Goal: Communication & Community: Connect with others

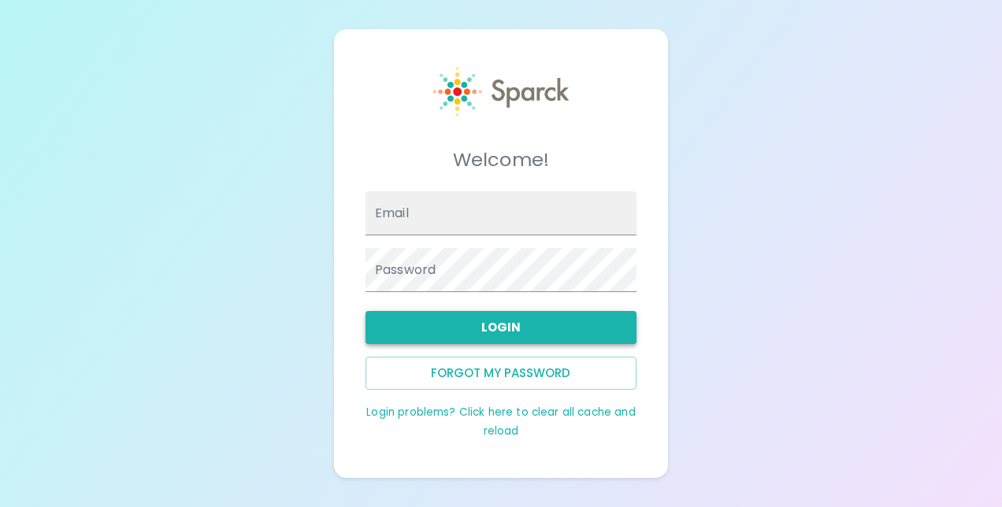
type input "[EMAIL_ADDRESS][DOMAIN_NAME]"
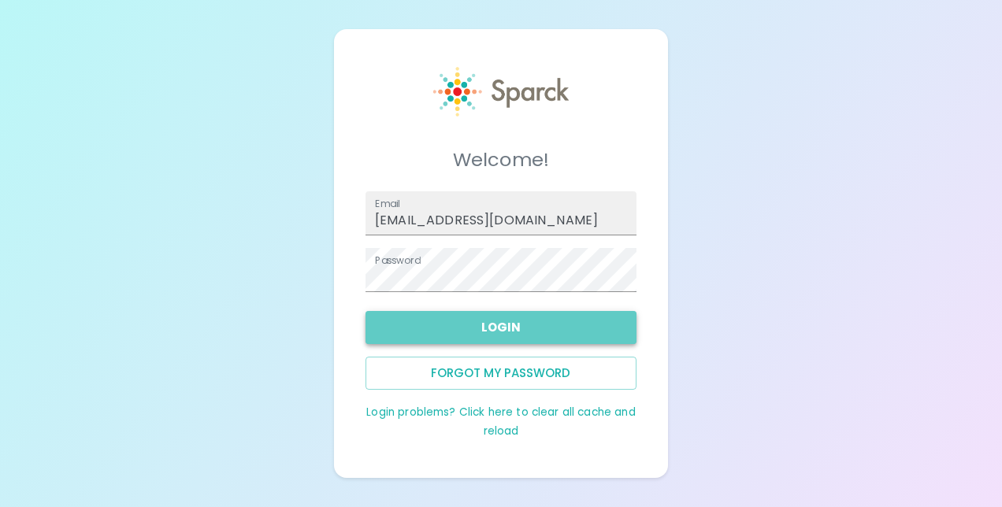
click at [485, 320] on button "Login" at bounding box center [501, 327] width 271 height 33
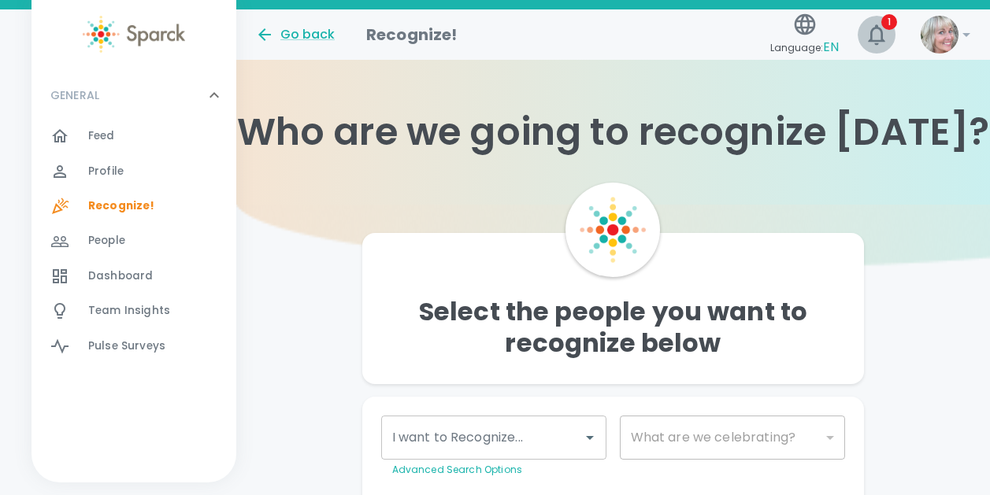
click at [883, 33] on icon "button" at bounding box center [876, 34] width 25 height 25
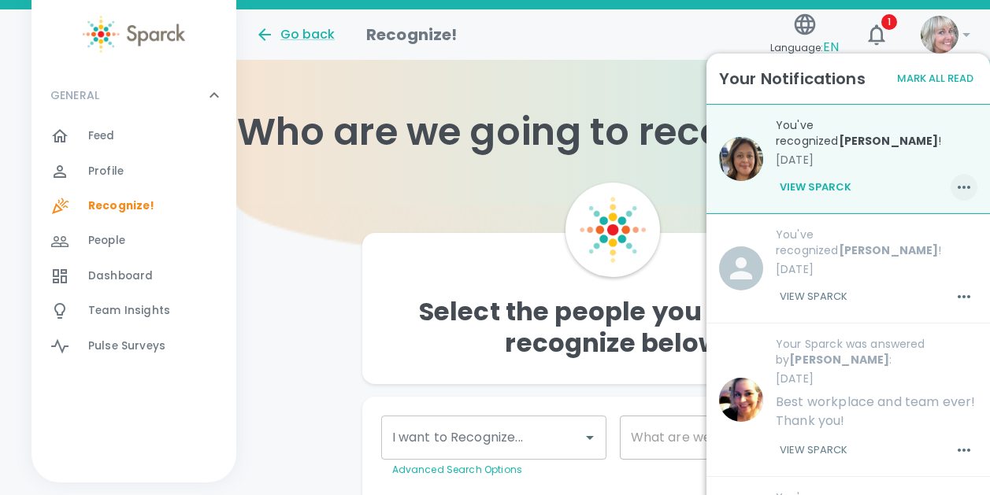
click at [955, 185] on icon "button" at bounding box center [964, 187] width 19 height 19
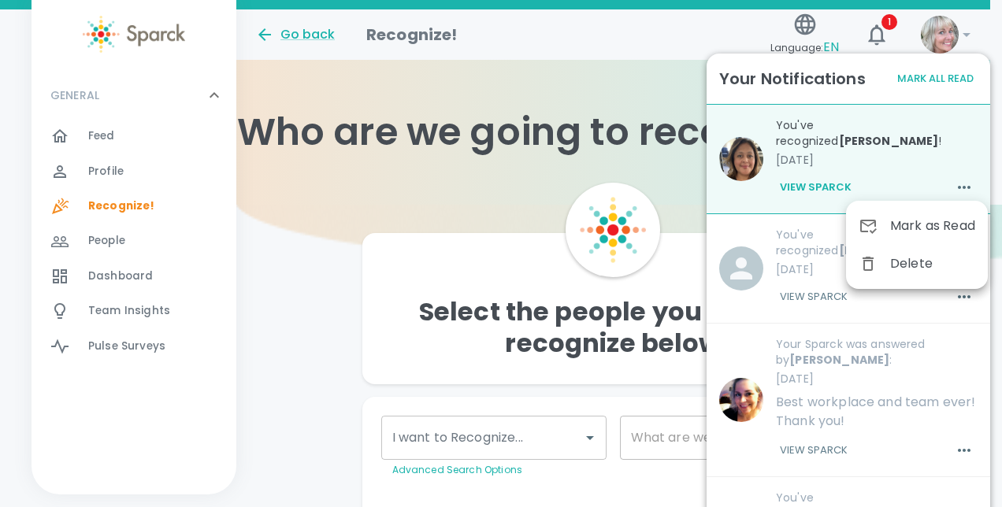
click at [822, 187] on div at bounding box center [501, 253] width 1002 height 507
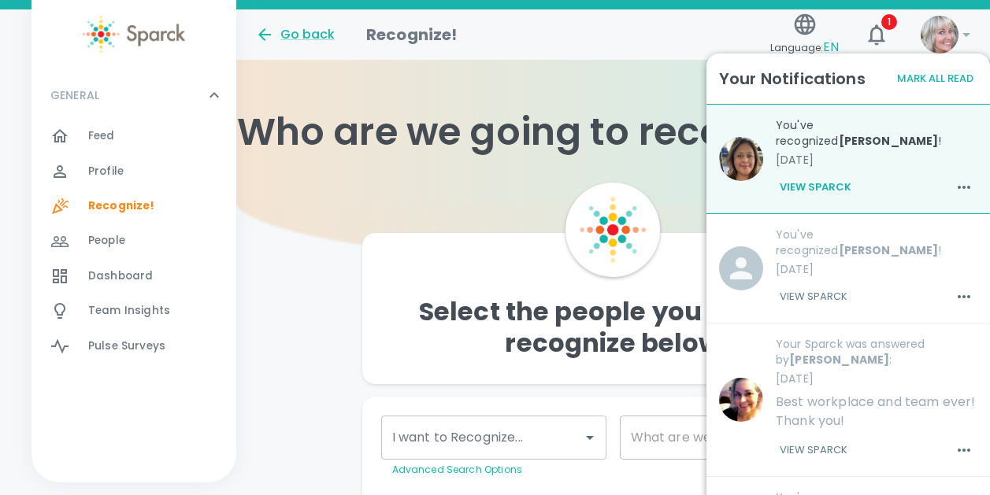
click at [839, 143] on b "[PERSON_NAME]" at bounding box center [889, 141] width 100 height 16
click at [284, 283] on div "Select the people you want to recognize below I want to Recognize... I want to …" at bounding box center [613, 363] width 754 height 317
click at [143, 277] on span "Dashboard" at bounding box center [120, 277] width 65 height 16
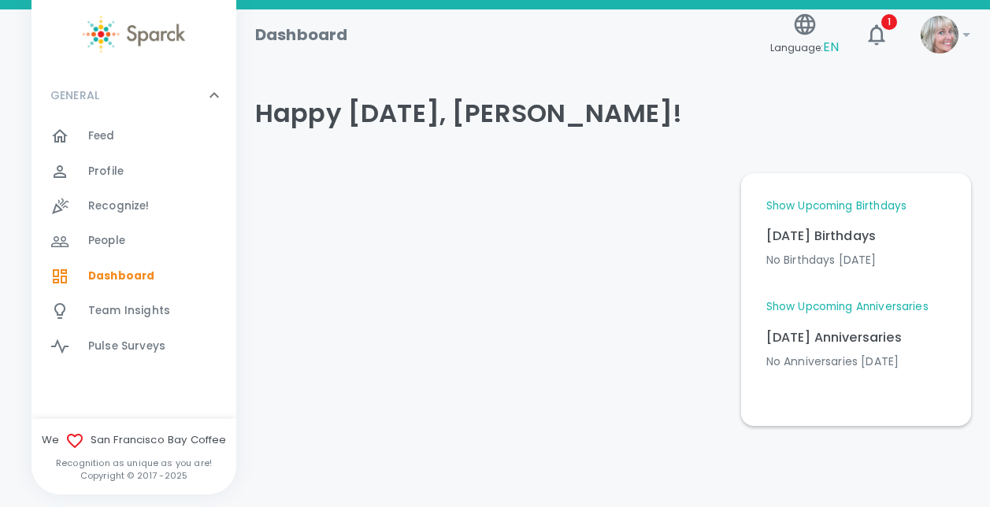
click at [116, 276] on span "Dashboard" at bounding box center [121, 277] width 66 height 16
click at [210, 95] on icon at bounding box center [214, 95] width 19 height 19
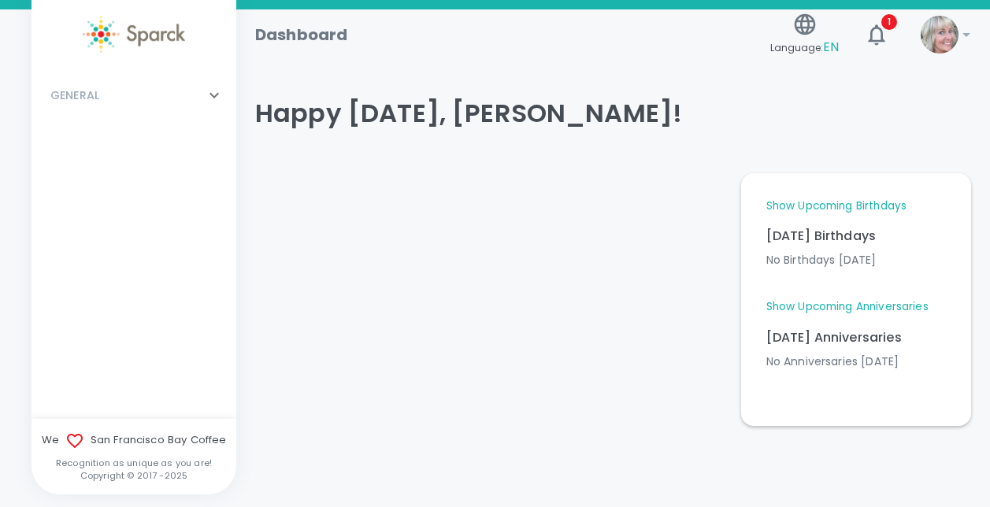
click at [210, 95] on icon at bounding box center [214, 96] width 9 height 6
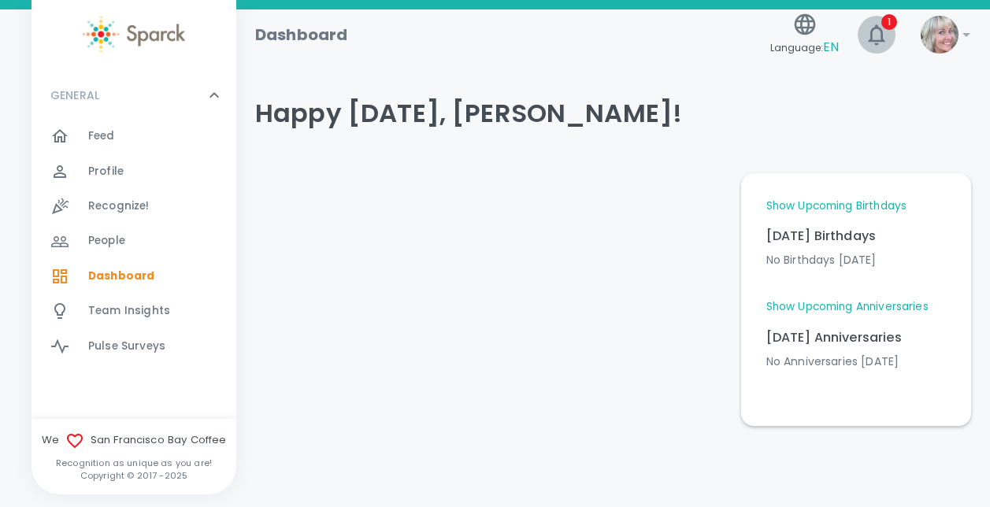
click at [890, 25] on span "1" at bounding box center [889, 22] width 16 height 16
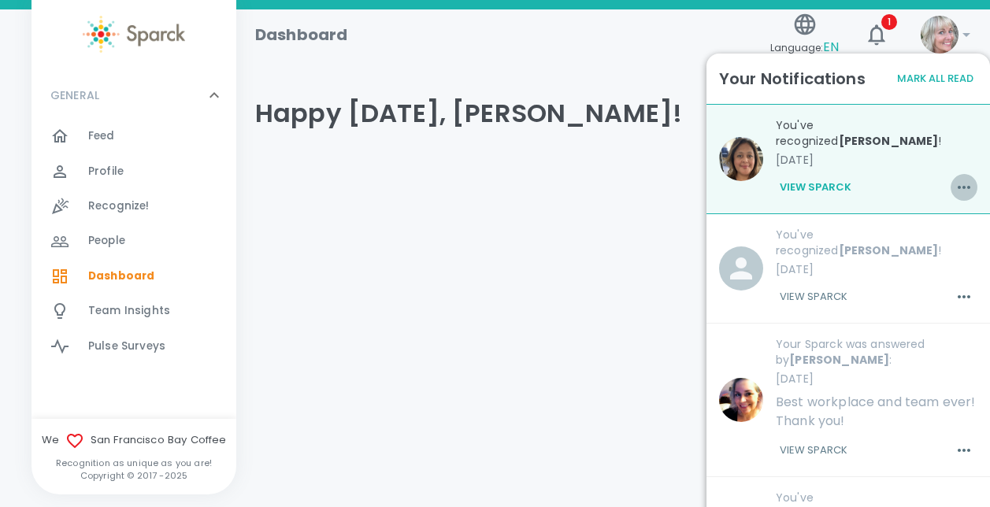
click at [958, 187] on icon "button" at bounding box center [964, 187] width 13 height 3
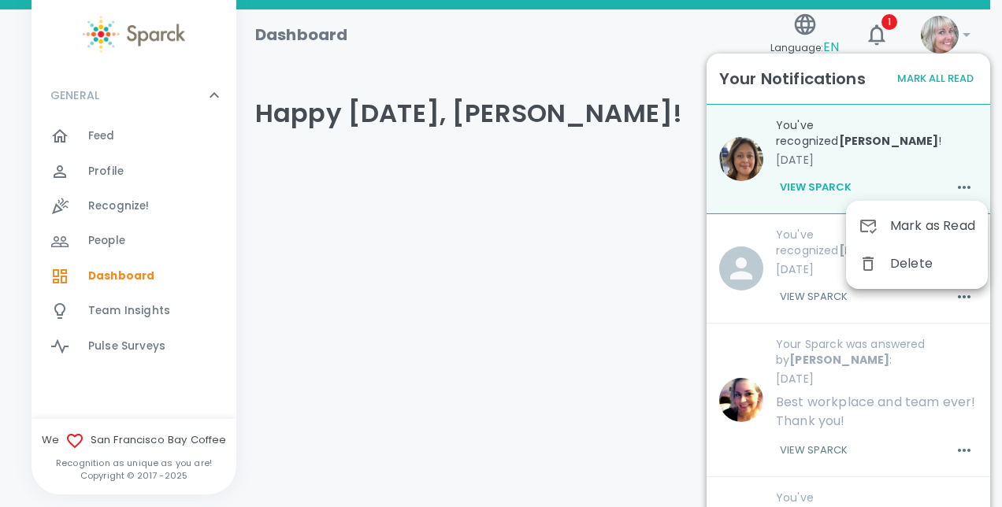
click at [551, 232] on div at bounding box center [501, 253] width 1002 height 507
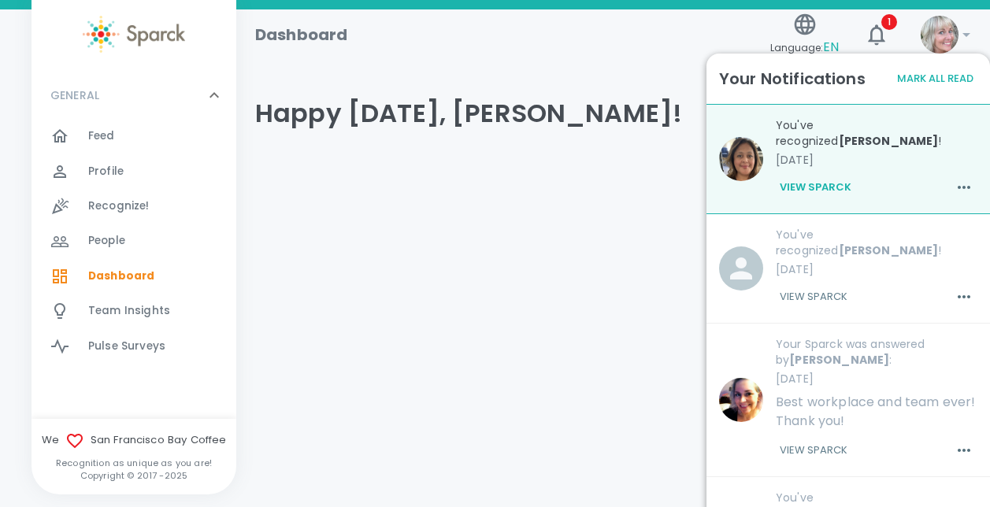
click at [123, 141] on div "Feed 0" at bounding box center [162, 136] width 148 height 22
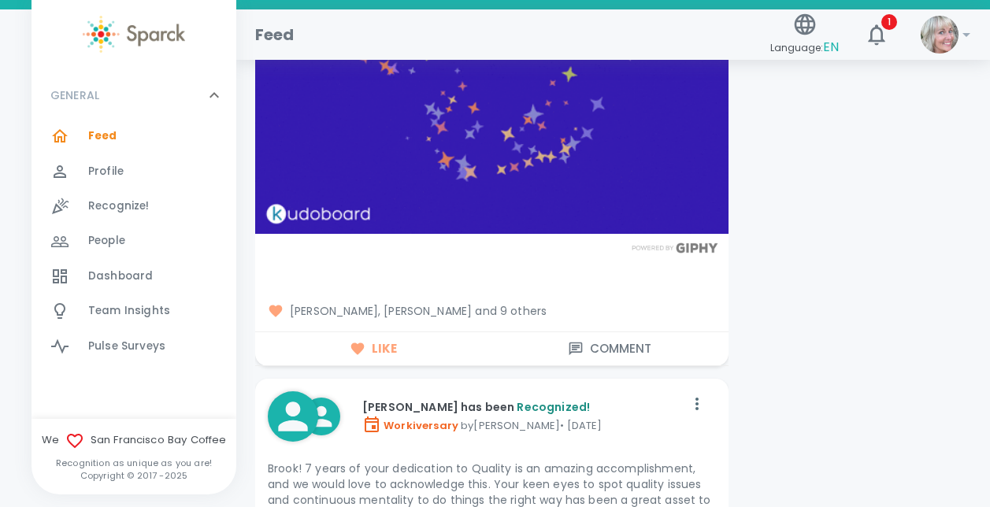
scroll to position [17432, 0]
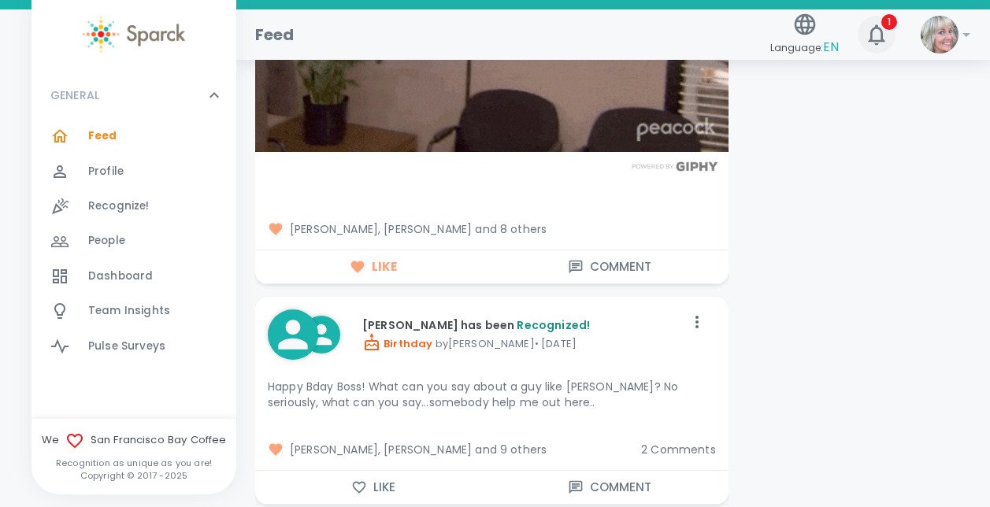
click at [889, 21] on span "1" at bounding box center [889, 22] width 16 height 16
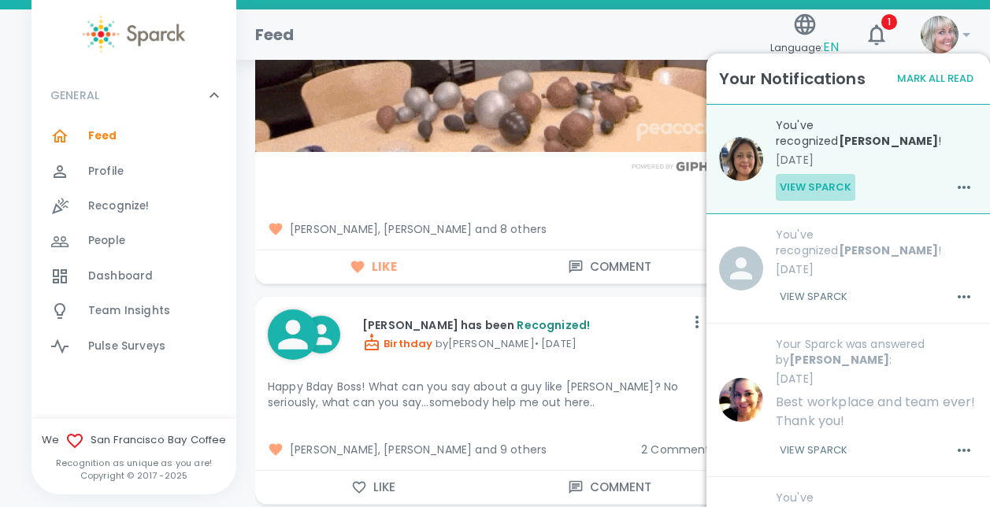
click at [817, 186] on button "View Sparck" at bounding box center [816, 187] width 80 height 27
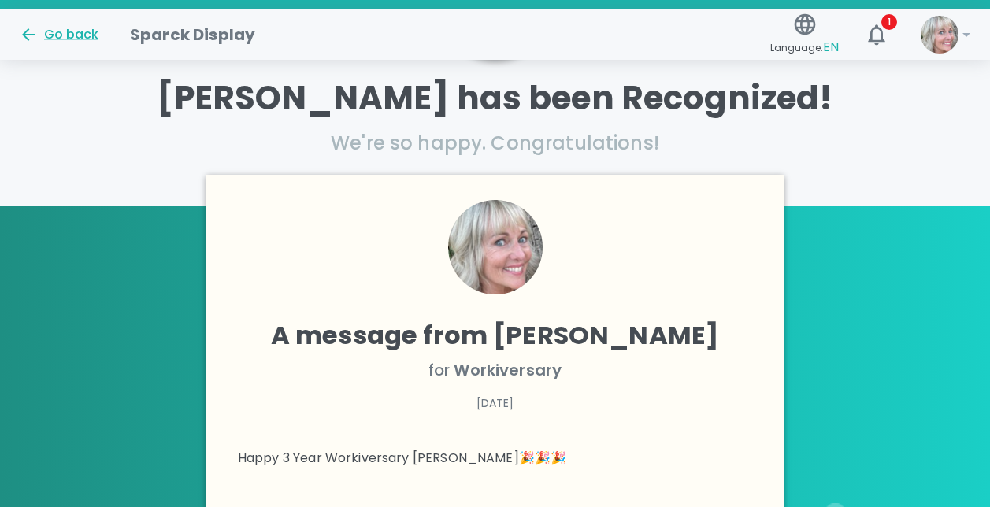
scroll to position [187, 0]
